Goal: Navigation & Orientation: Find specific page/section

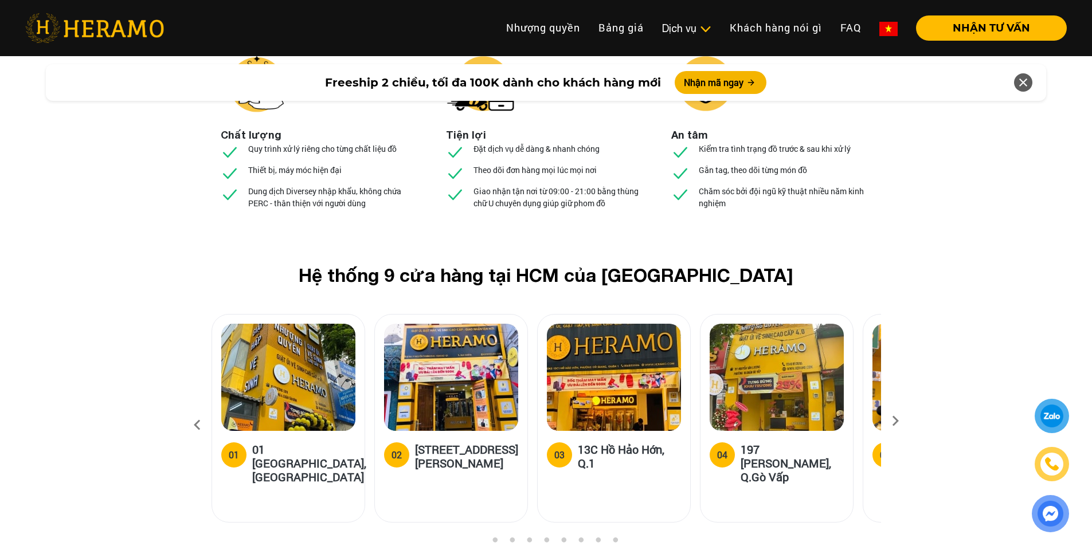
scroll to position [4240, 0]
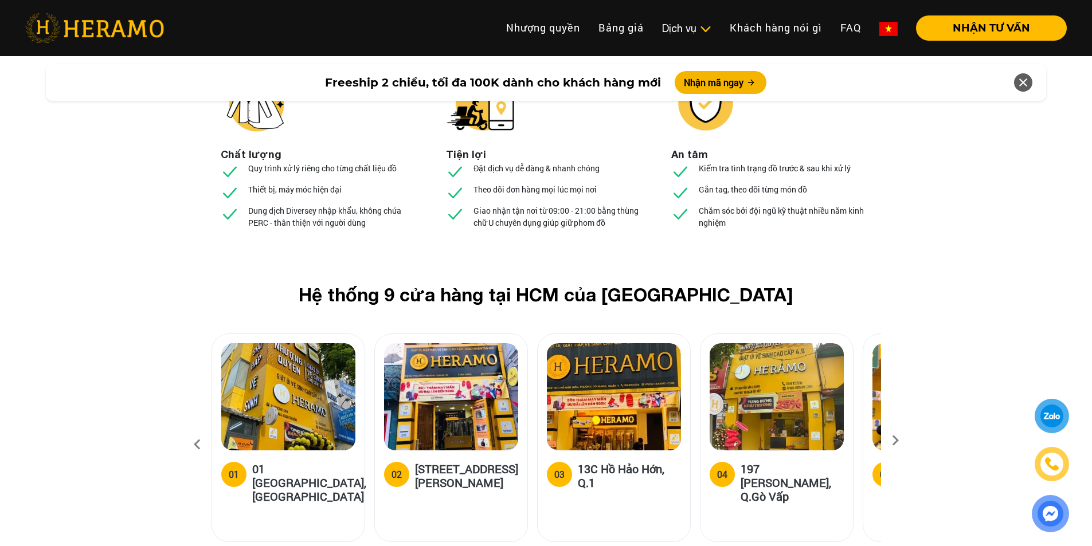
click at [892, 441] on icon at bounding box center [895, 444] width 21 height 7
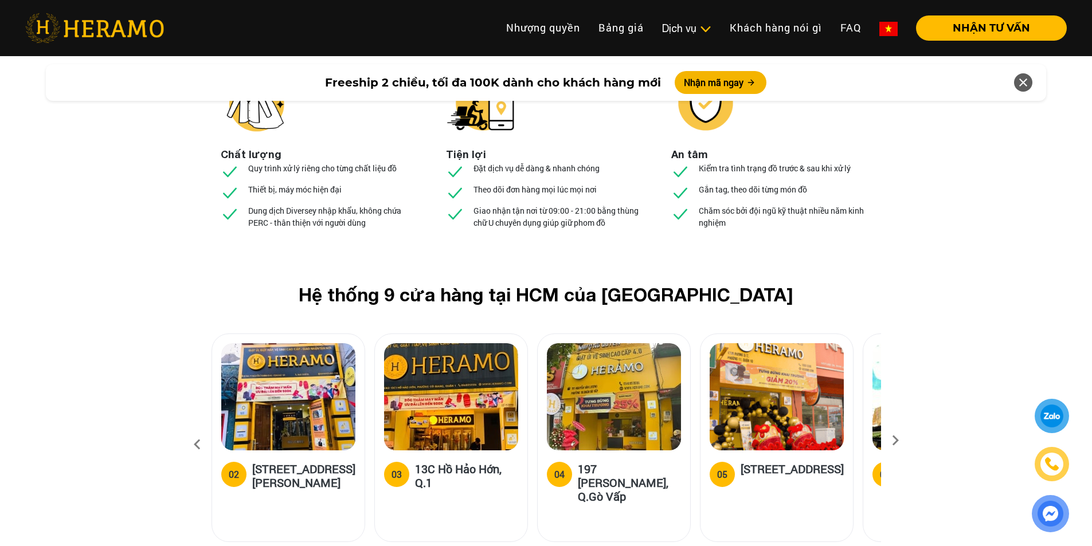
click at [899, 441] on icon at bounding box center [895, 444] width 21 height 7
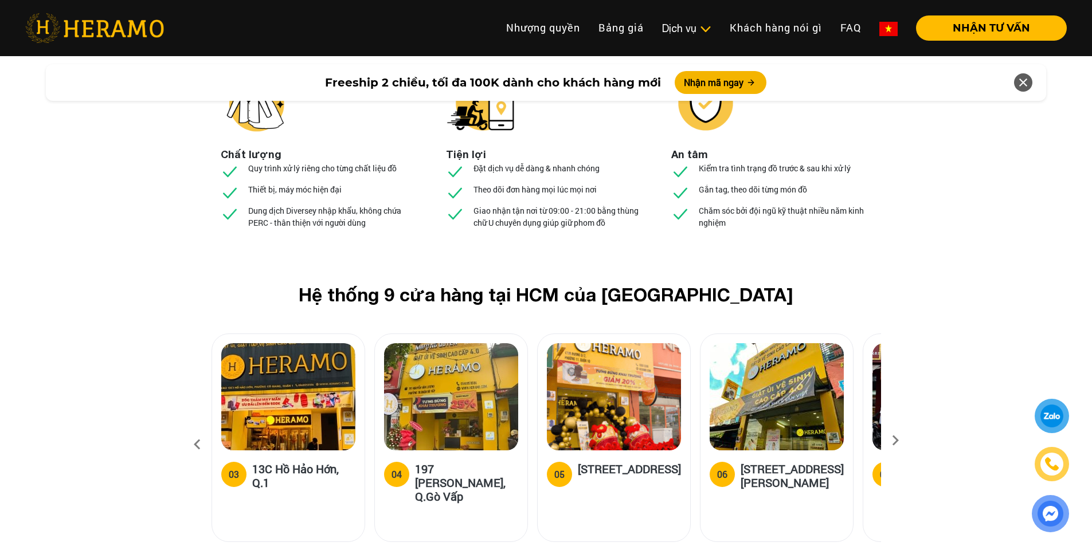
click at [897, 441] on icon at bounding box center [895, 444] width 21 height 7
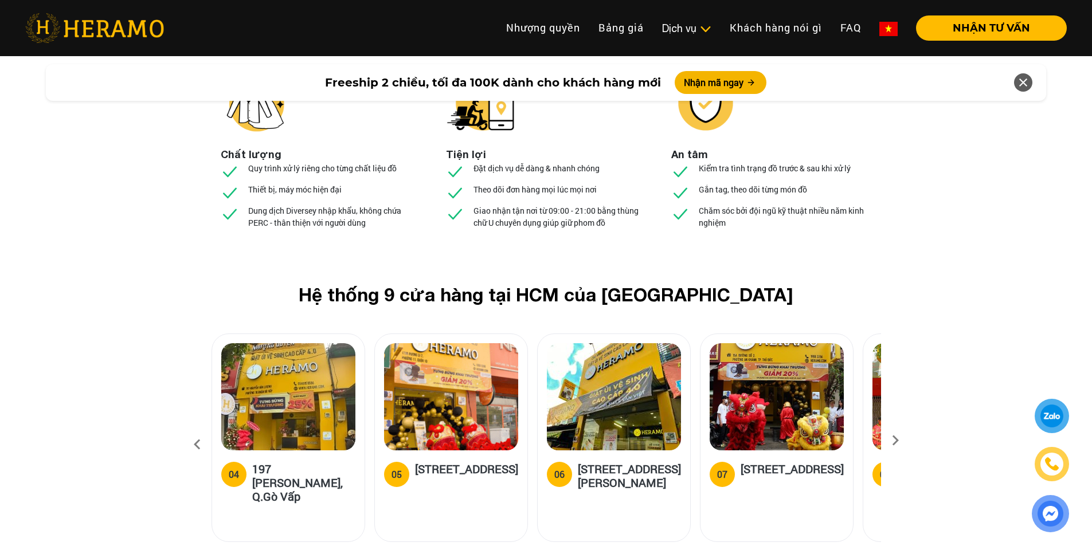
click at [897, 441] on icon at bounding box center [895, 444] width 21 height 7
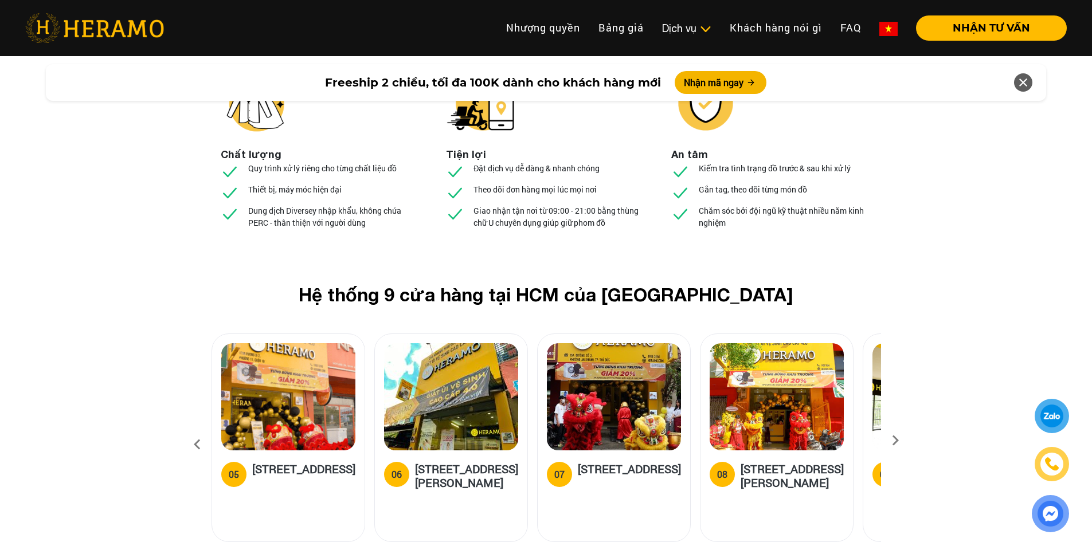
click at [897, 441] on icon at bounding box center [895, 444] width 21 height 7
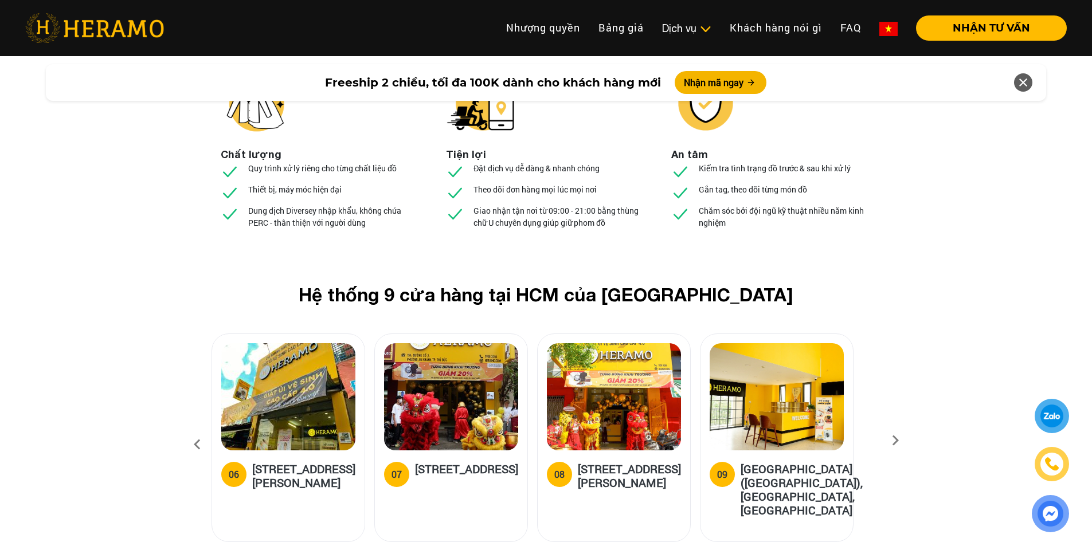
click at [896, 441] on icon at bounding box center [895, 444] width 21 height 7
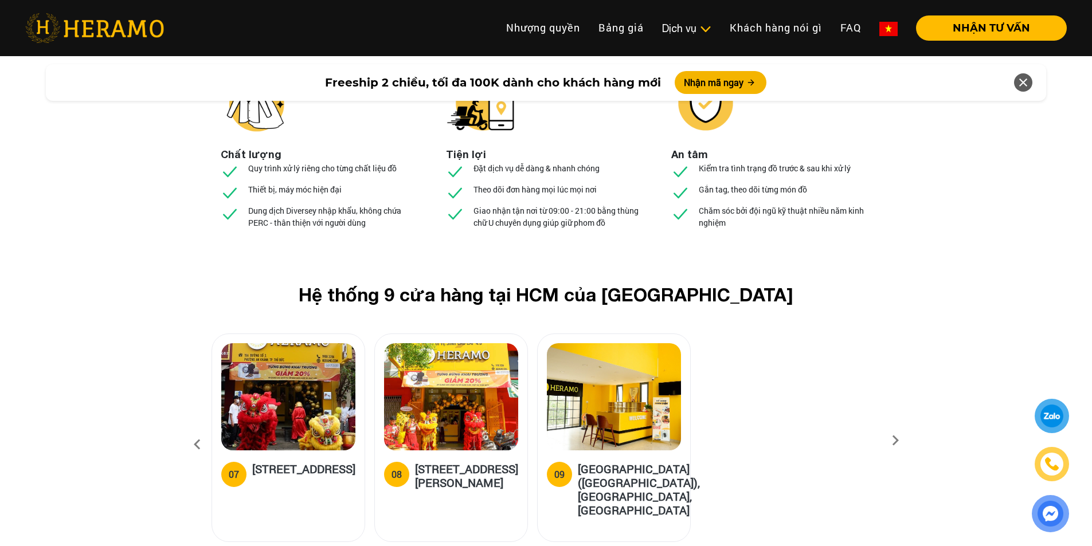
click at [193, 429] on icon at bounding box center [197, 444] width 21 height 31
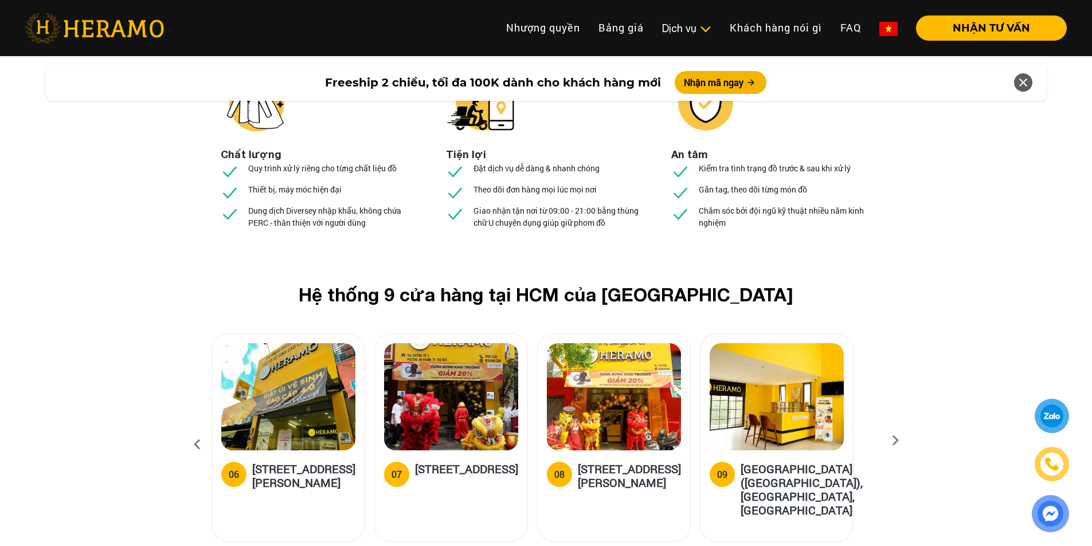
click at [193, 429] on icon at bounding box center [197, 444] width 21 height 31
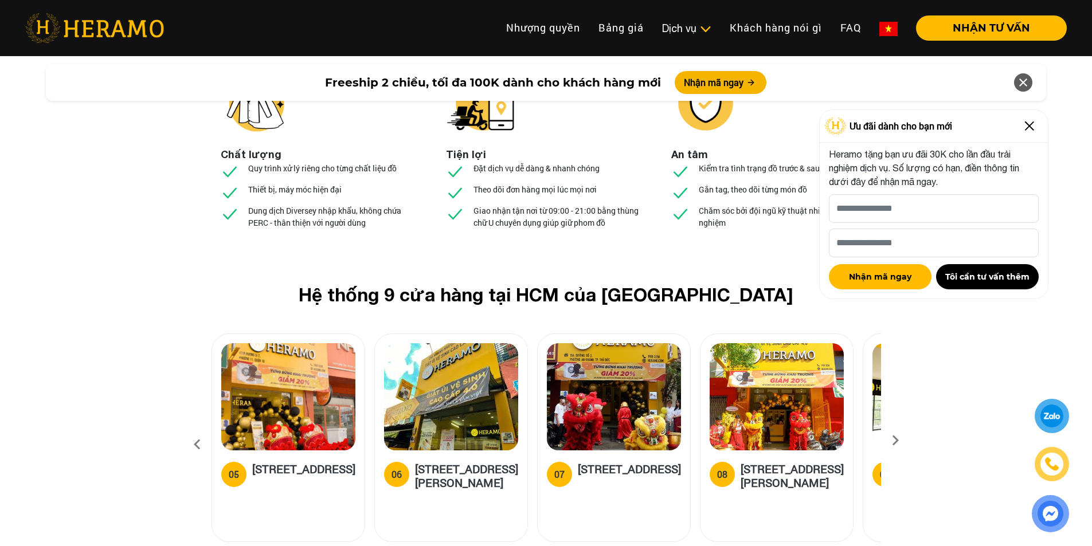
click at [195, 429] on icon at bounding box center [197, 444] width 21 height 31
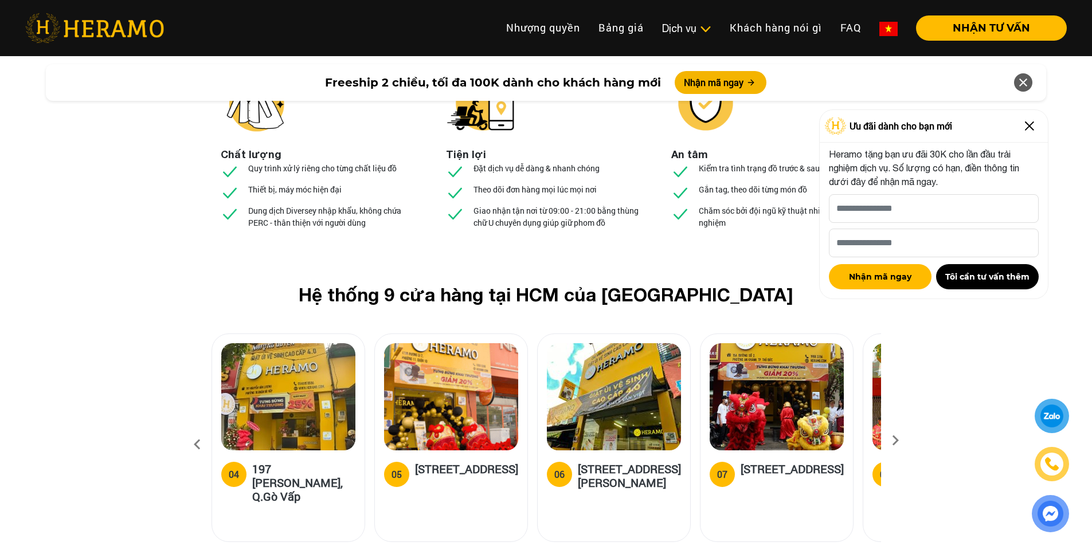
click at [195, 429] on icon at bounding box center [197, 444] width 21 height 31
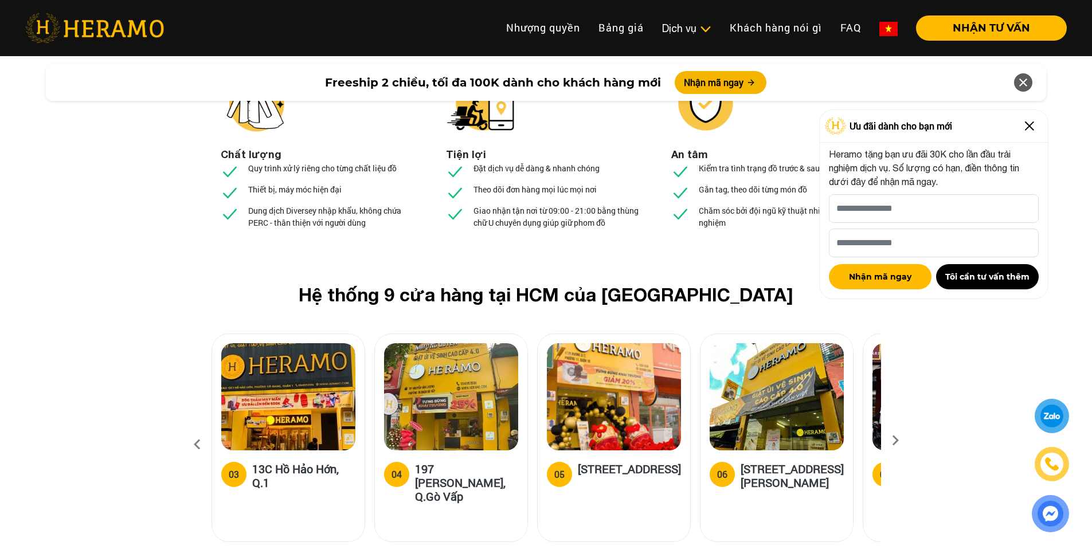
click at [195, 429] on icon at bounding box center [197, 444] width 21 height 31
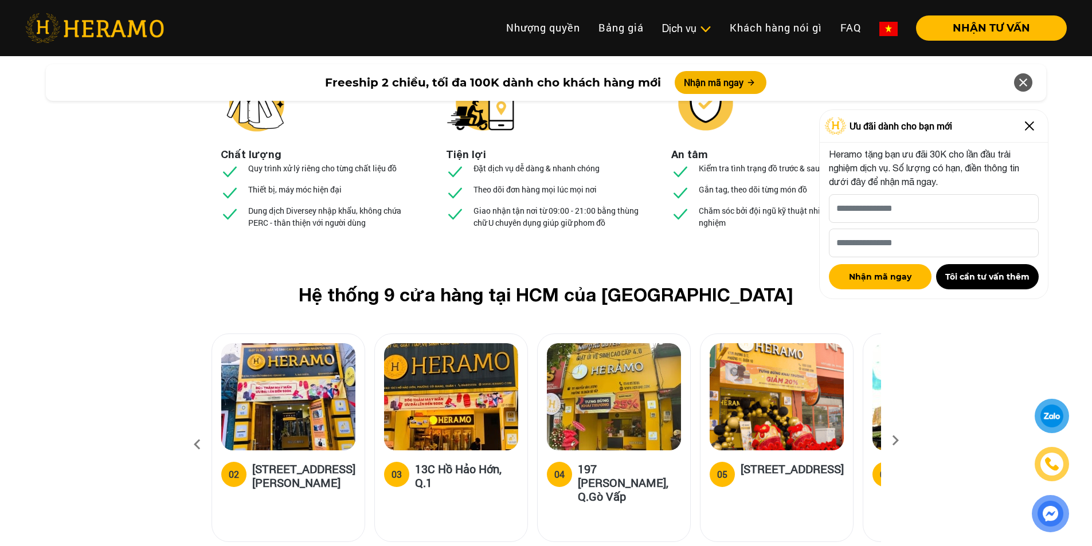
click at [293, 343] on img at bounding box center [288, 396] width 134 height 107
click at [324, 343] on img at bounding box center [288, 396] width 134 height 107
